Goal: Book appointment/travel/reservation

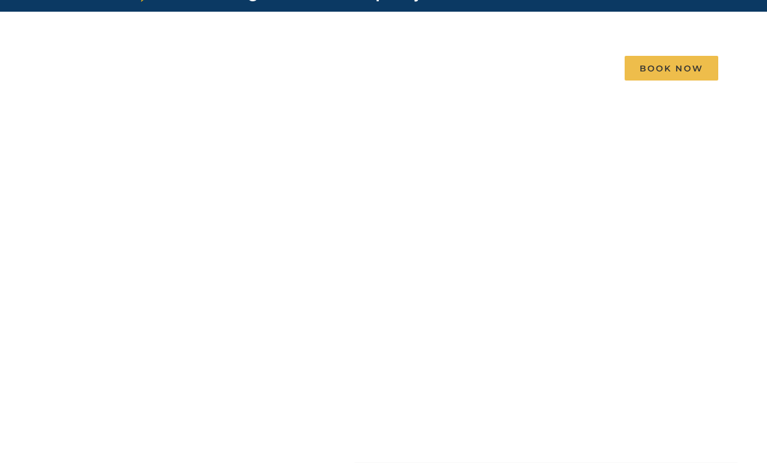
scroll to position [27, 0]
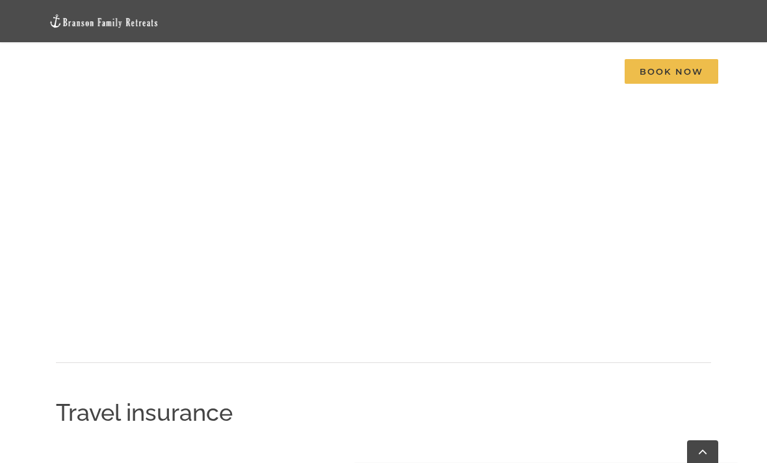
scroll to position [1409, 0]
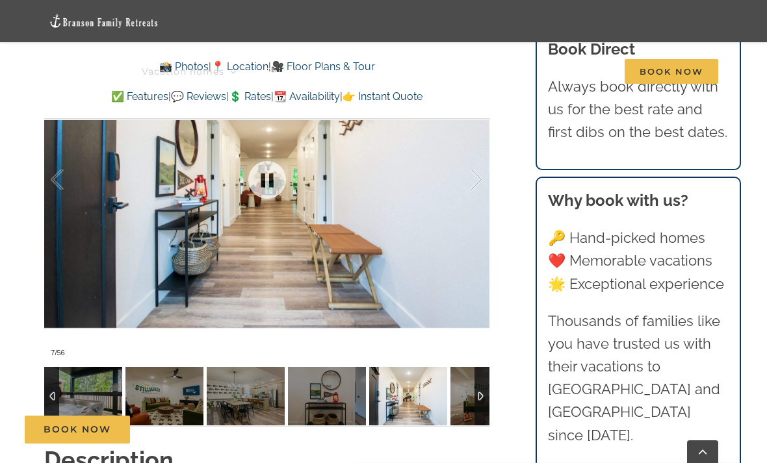
scroll to position [1016, 0]
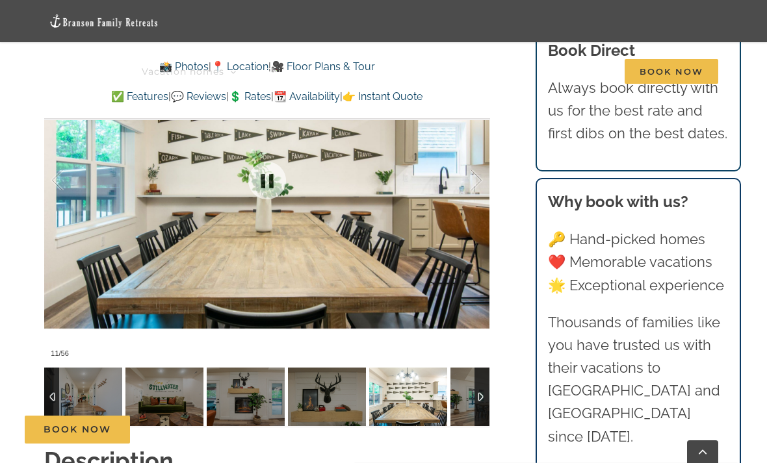
click at [467, 368] on img at bounding box center [489, 397] width 78 height 58
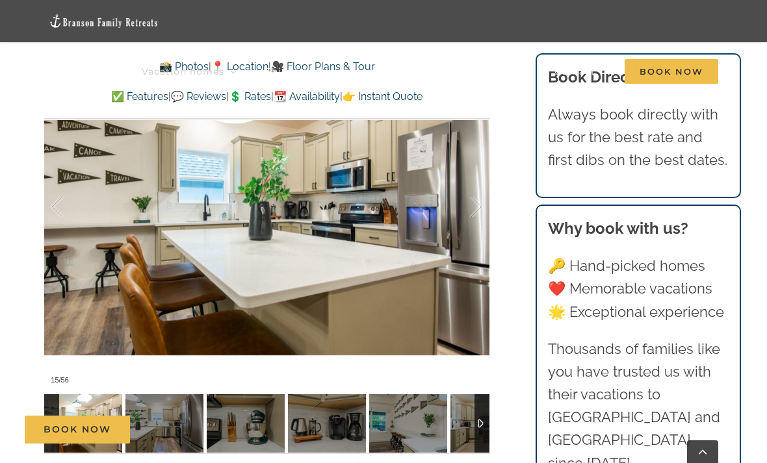
scroll to position [988, 0]
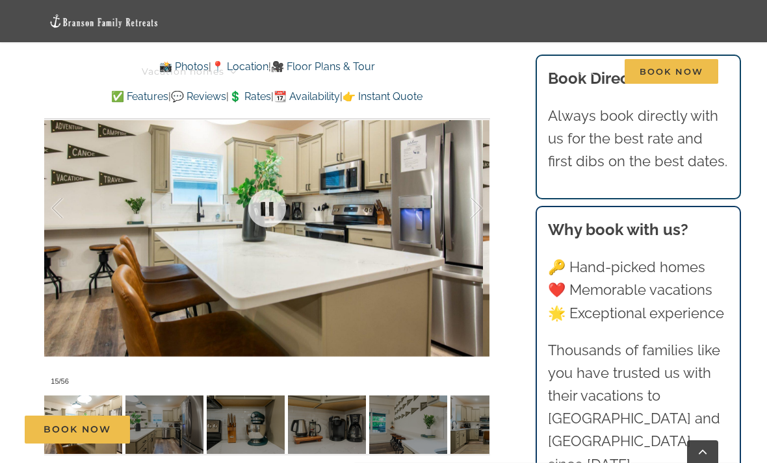
click at [480, 244] on div at bounding box center [266, 208] width 445 height 367
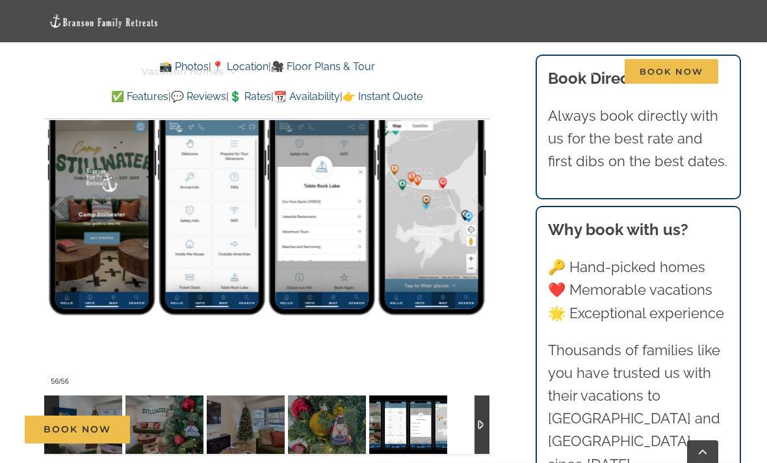
click at [463, 396] on div at bounding box center [266, 425] width 445 height 58
click at [474, 396] on div at bounding box center [481, 425] width 15 height 58
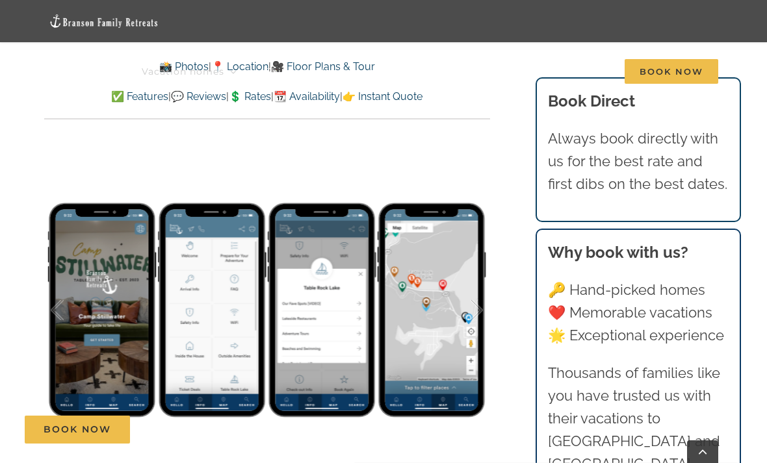
scroll to position [887, 0]
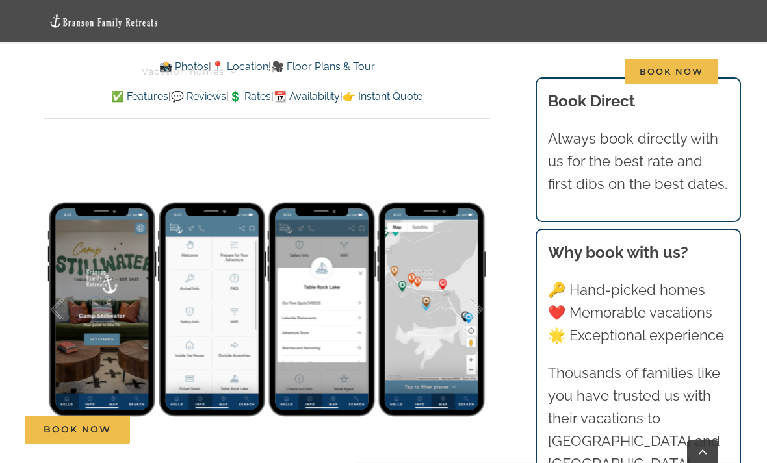
click at [669, 66] on span "Book Now" at bounding box center [671, 71] width 94 height 25
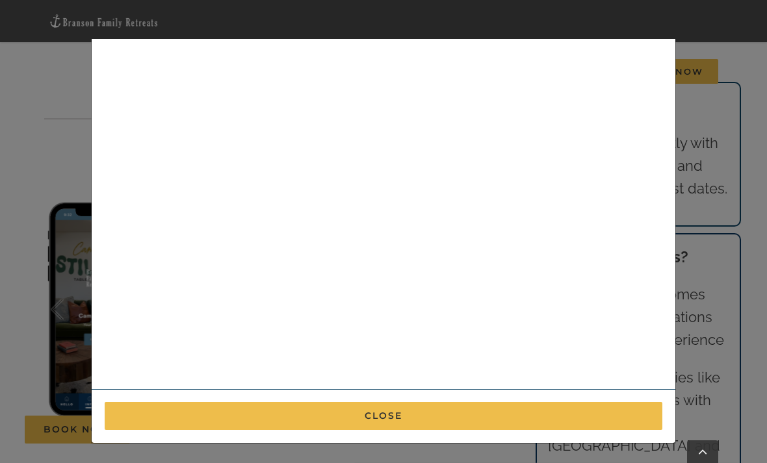
scroll to position [308, 0]
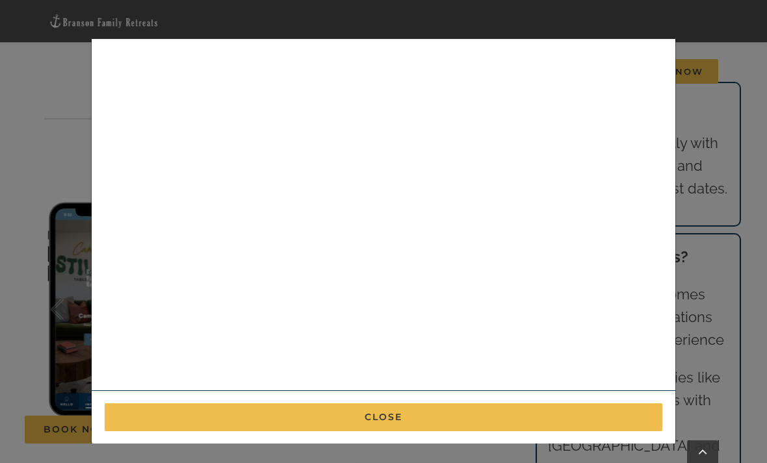
click at [403, 416] on button "Close" at bounding box center [384, 418] width 558 height 28
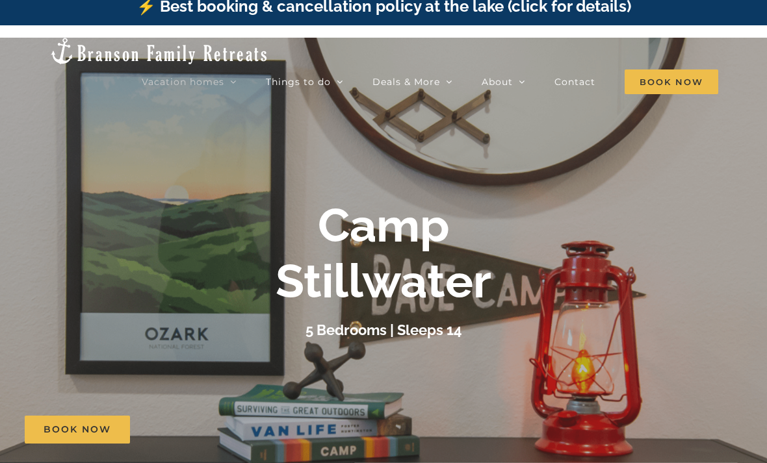
scroll to position [13, 0]
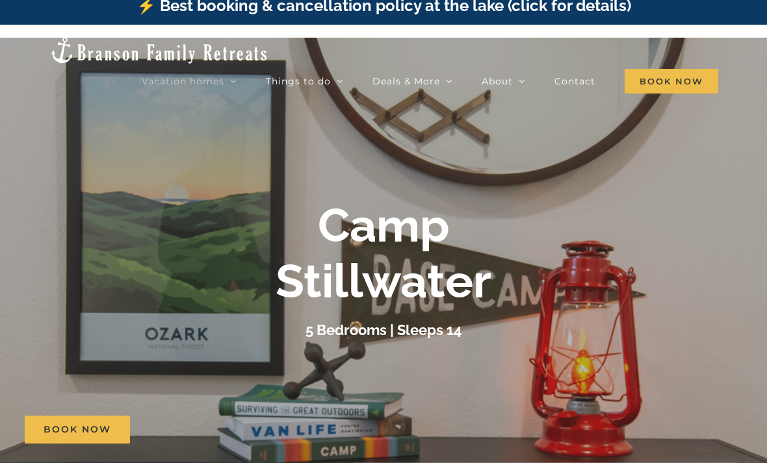
click at [655, 69] on span "Book Now" at bounding box center [671, 81] width 94 height 25
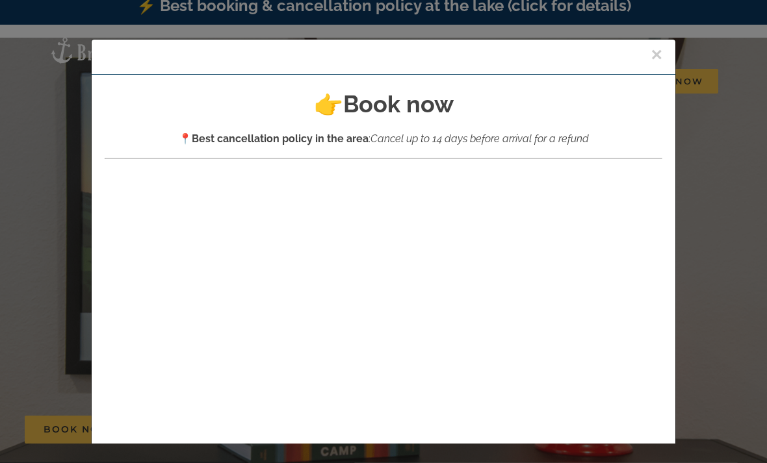
scroll to position [0, 0]
click at [654, 58] on button "×" at bounding box center [656, 54] width 12 height 19
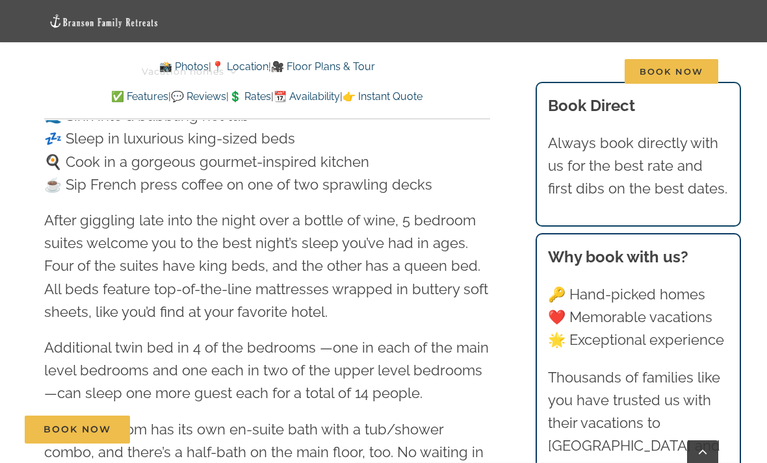
scroll to position [1500, 0]
click at [177, 97] on link "💬 Reviews" at bounding box center [198, 96] width 55 height 12
